Goal: Task Accomplishment & Management: Complete application form

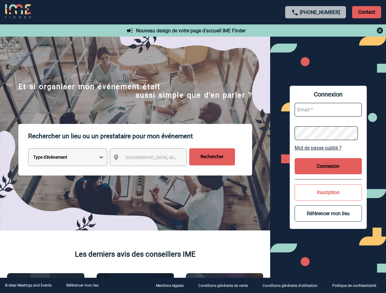
click at [193, 147] on p "Rechercher un lieu ou un prestataire pour mon événement" at bounding box center [140, 136] width 224 height 24
click at [366, 12] on p "Contact" at bounding box center [366, 12] width 29 height 12
click at [43, 31] on div at bounding box center [21, 16] width 43 height 32
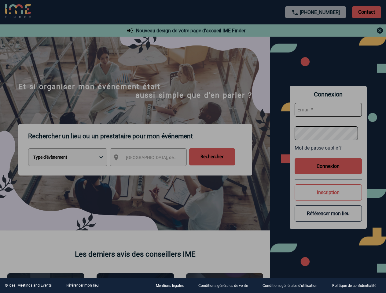
click at [154, 159] on div at bounding box center [193, 146] width 386 height 293
click at [328, 148] on div at bounding box center [193, 146] width 386 height 293
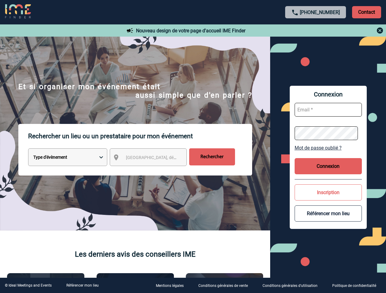
click at [328, 166] on button "Connexion" at bounding box center [328, 166] width 67 height 16
click at [328, 193] on button "Inscription" at bounding box center [328, 193] width 67 height 16
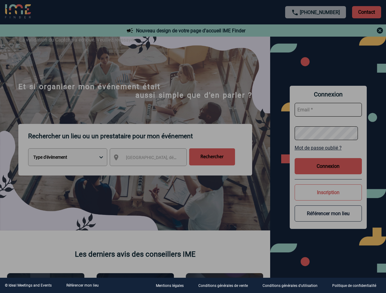
click at [328, 214] on div at bounding box center [193, 146] width 386 height 293
click at [82, 286] on link "Référencer mon lieu" at bounding box center [82, 286] width 32 height 4
